Goal: Information Seeking & Learning: Learn about a topic

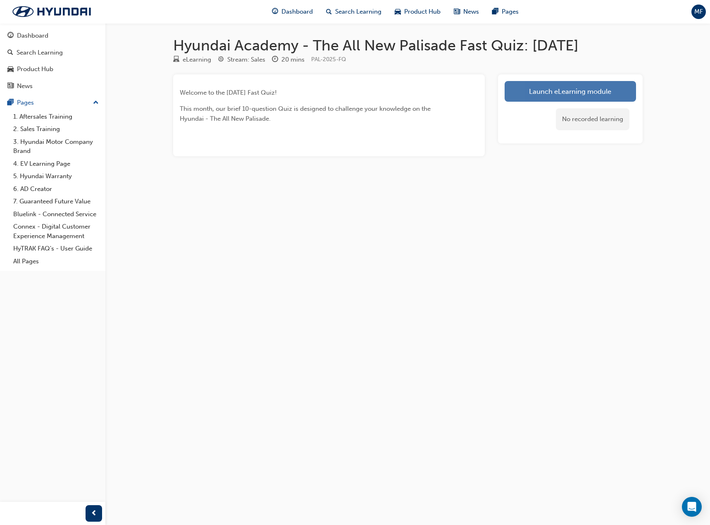
click at [606, 91] on link "Launch eLearning module" at bounding box center [570, 91] width 131 height 21
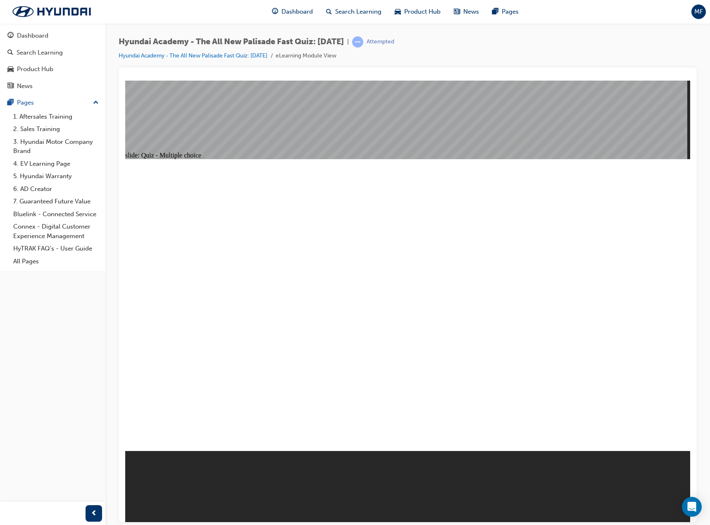
radio input "true"
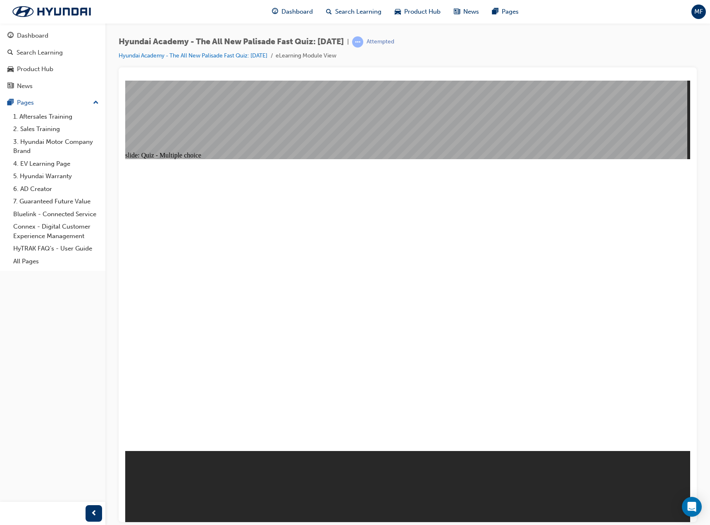
radio input "true"
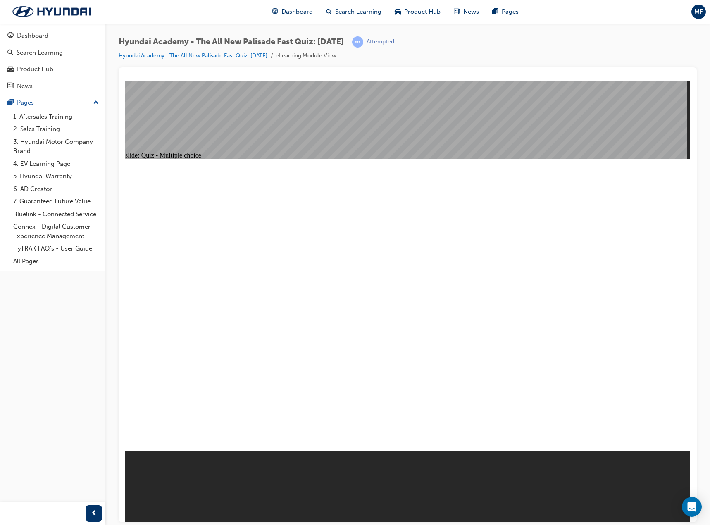
radio input "true"
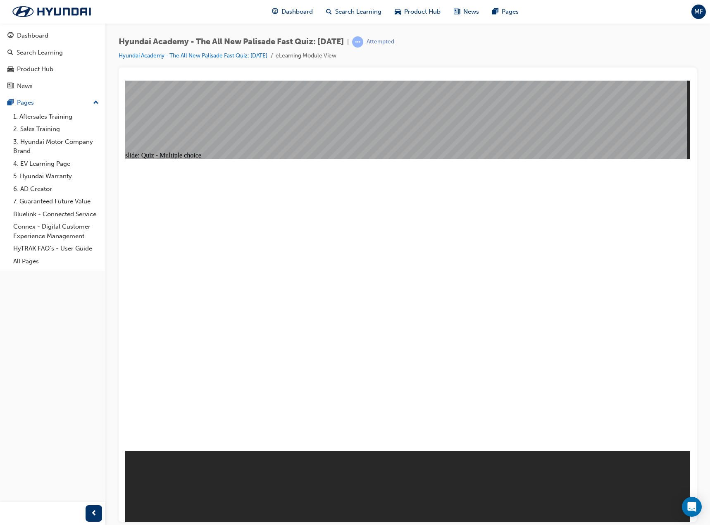
drag, startPoint x: 433, startPoint y: 358, endPoint x: 409, endPoint y: 360, distance: 24.5
checkbox input "true"
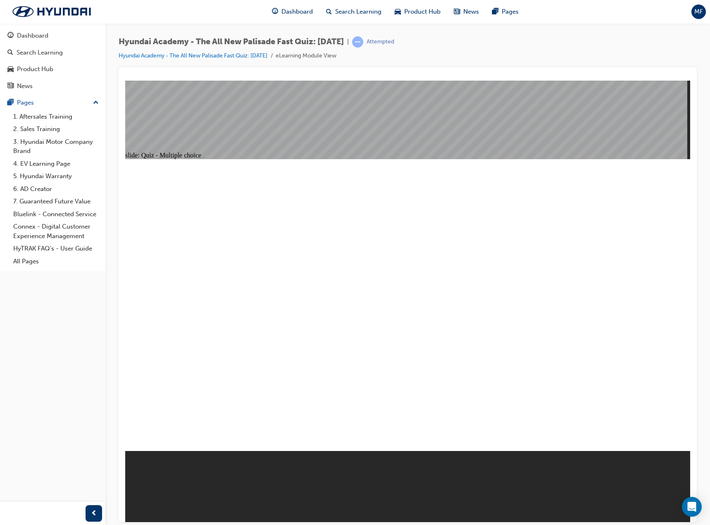
drag, startPoint x: 252, startPoint y: 329, endPoint x: 263, endPoint y: 370, distance: 42.3
checkbox input "true"
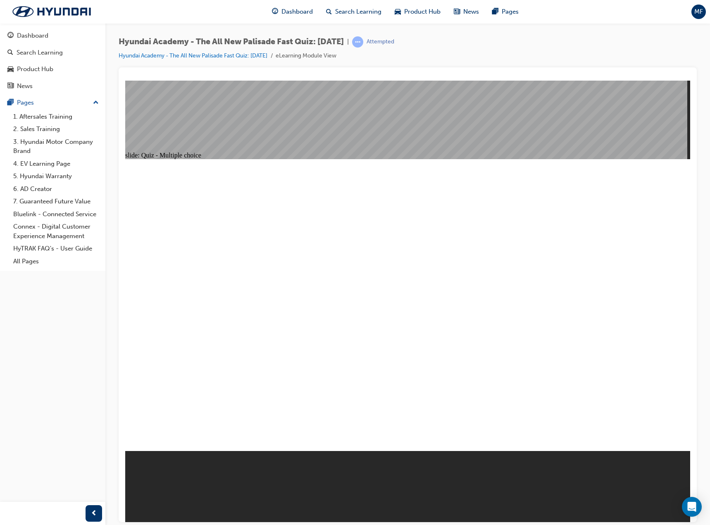
checkbox input "true"
checkbox input "false"
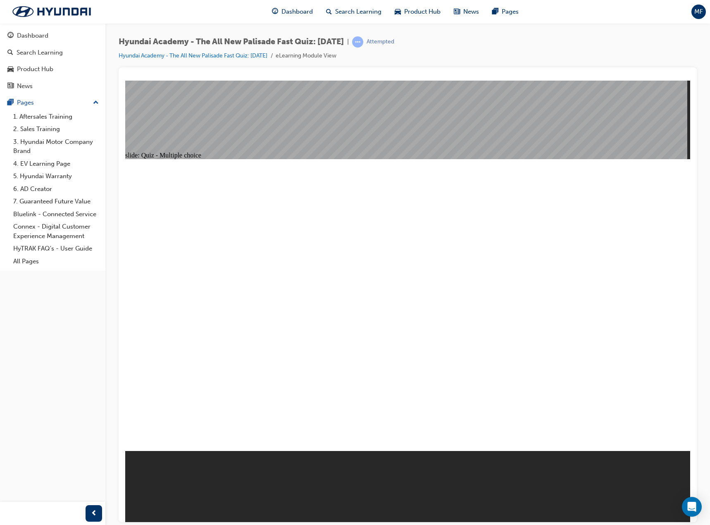
radio input "true"
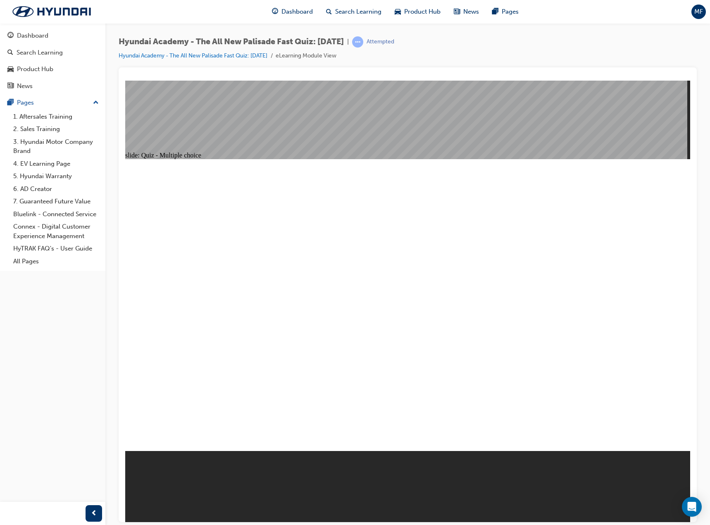
radio input "true"
drag, startPoint x: 433, startPoint y: 363, endPoint x: 418, endPoint y: 357, distance: 15.8
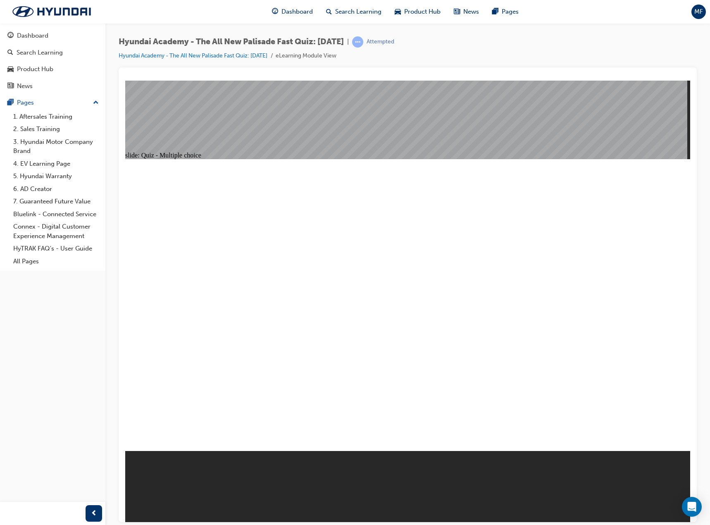
checkbox input "true"
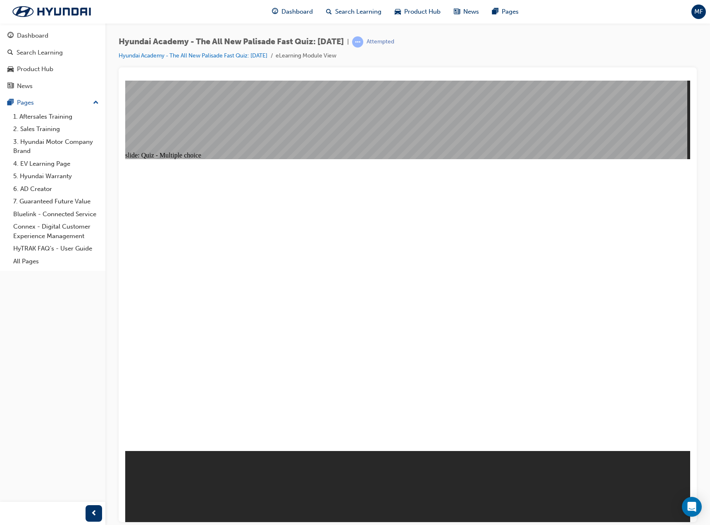
drag, startPoint x: 429, startPoint y: 364, endPoint x: 421, endPoint y: 355, distance: 12.3
checkbox input "true"
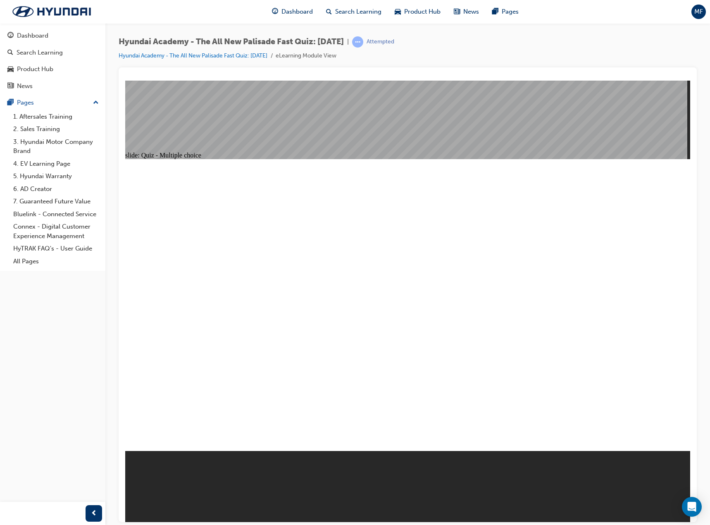
checkbox input "true"
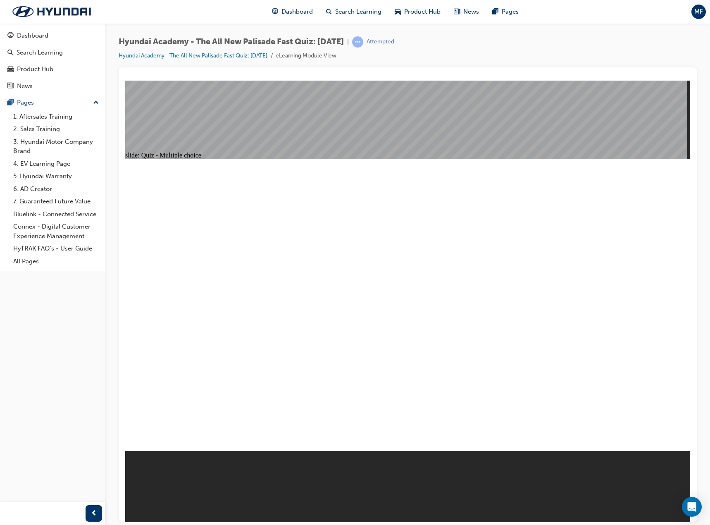
radio input "true"
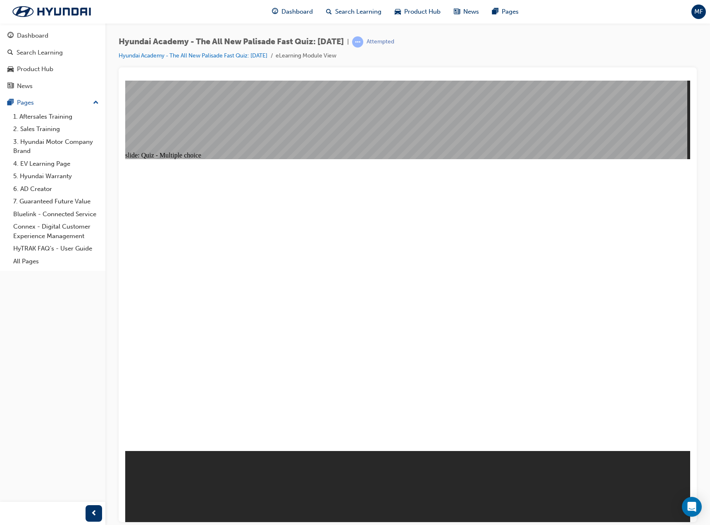
radio input "true"
drag, startPoint x: 434, startPoint y: 349, endPoint x: 413, endPoint y: 354, distance: 21.7
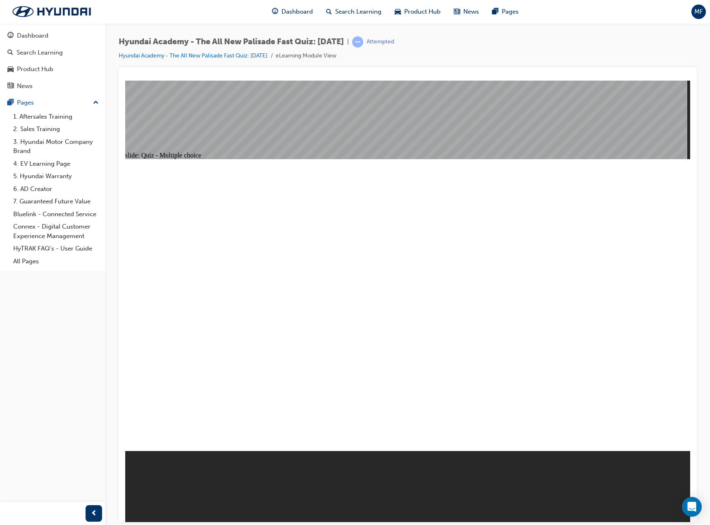
radio input "true"
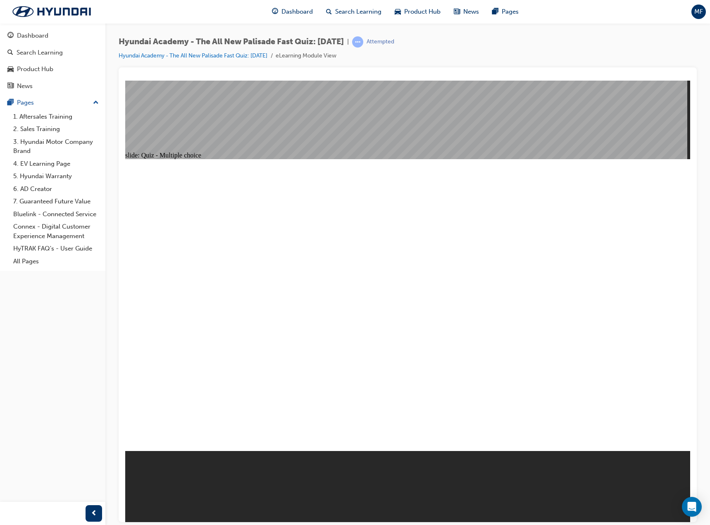
radio input "true"
drag, startPoint x: 600, startPoint y: 414, endPoint x: 615, endPoint y: 414, distance: 14.5
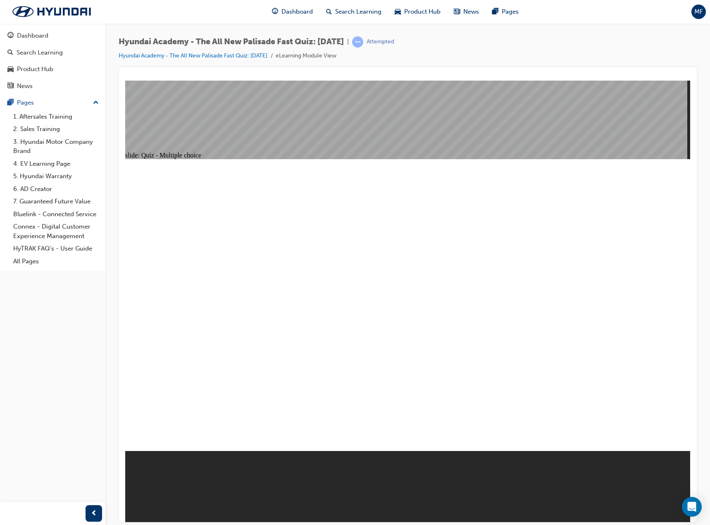
radio input "true"
checkbox input "true"
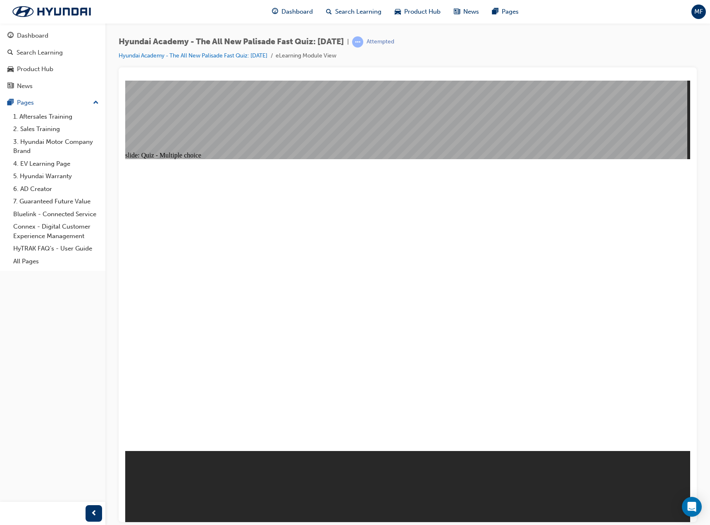
checkbox input "true"
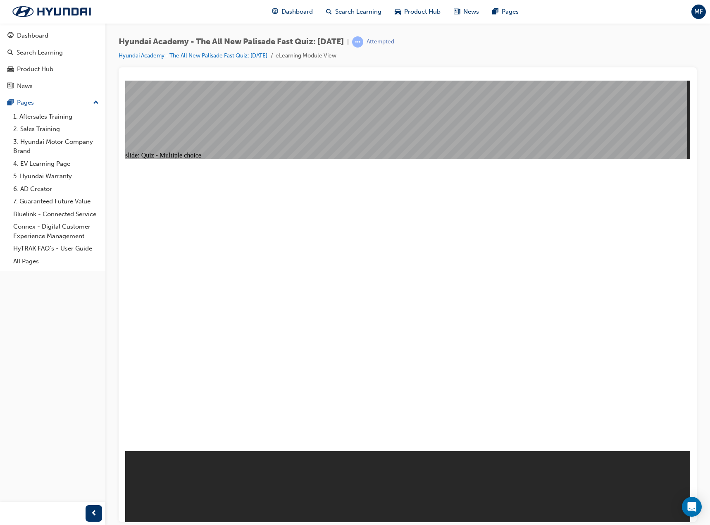
checkbox input "true"
radio input "true"
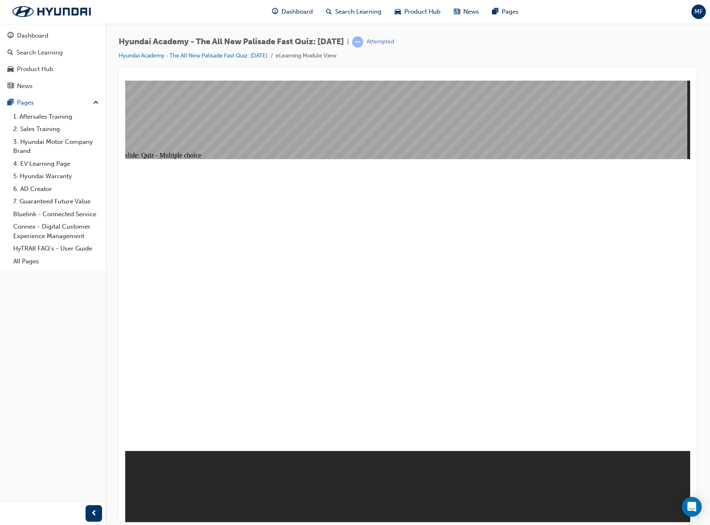
radio input "true"
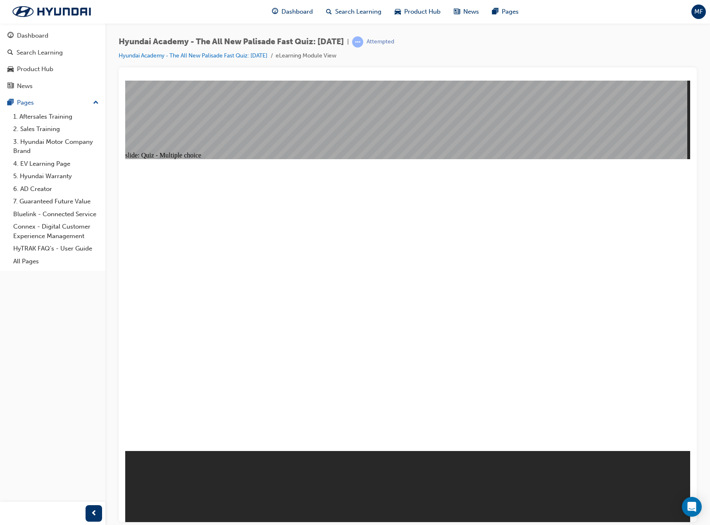
checkbox input "true"
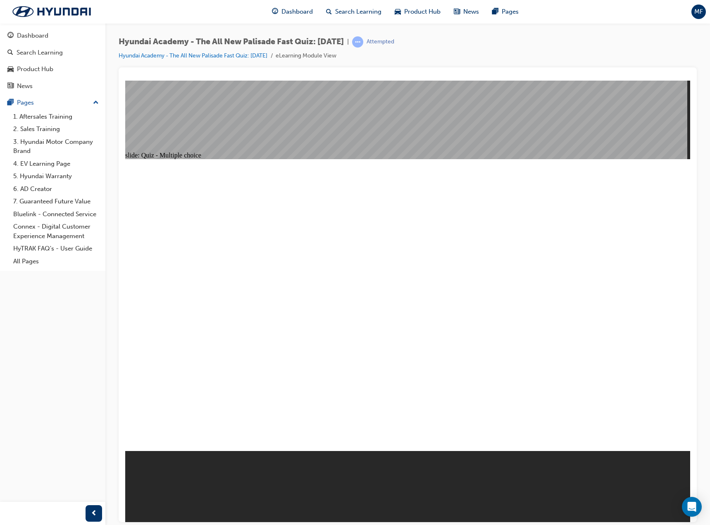
checkbox input "true"
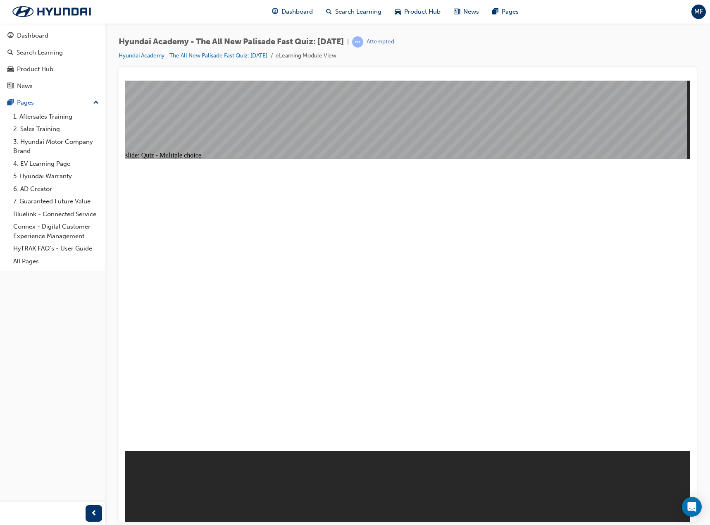
checkbox input "false"
checkbox input "true"
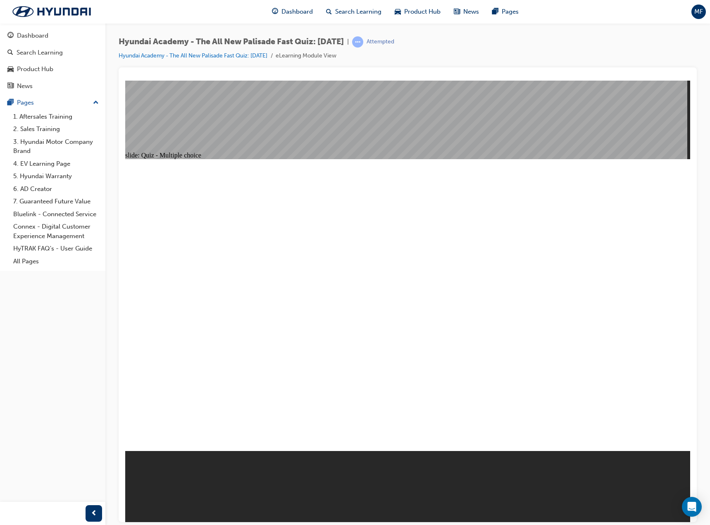
checkbox input "true"
drag, startPoint x: 432, startPoint y: 354, endPoint x: 420, endPoint y: 351, distance: 12.3
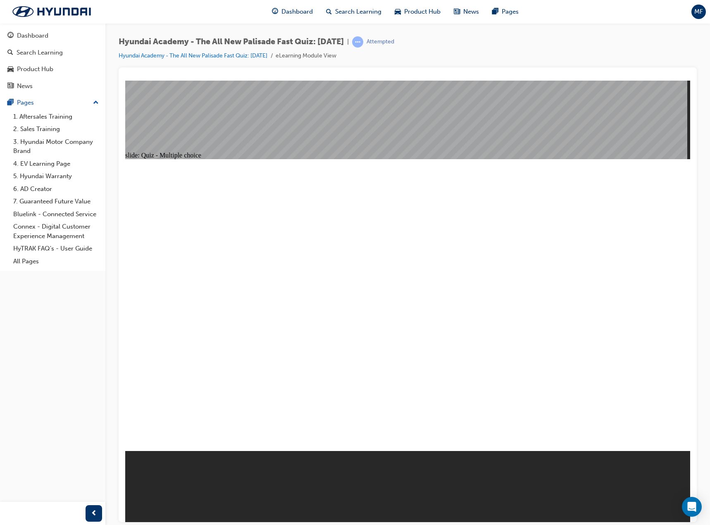
radio input "true"
